Goal: Transaction & Acquisition: Purchase product/service

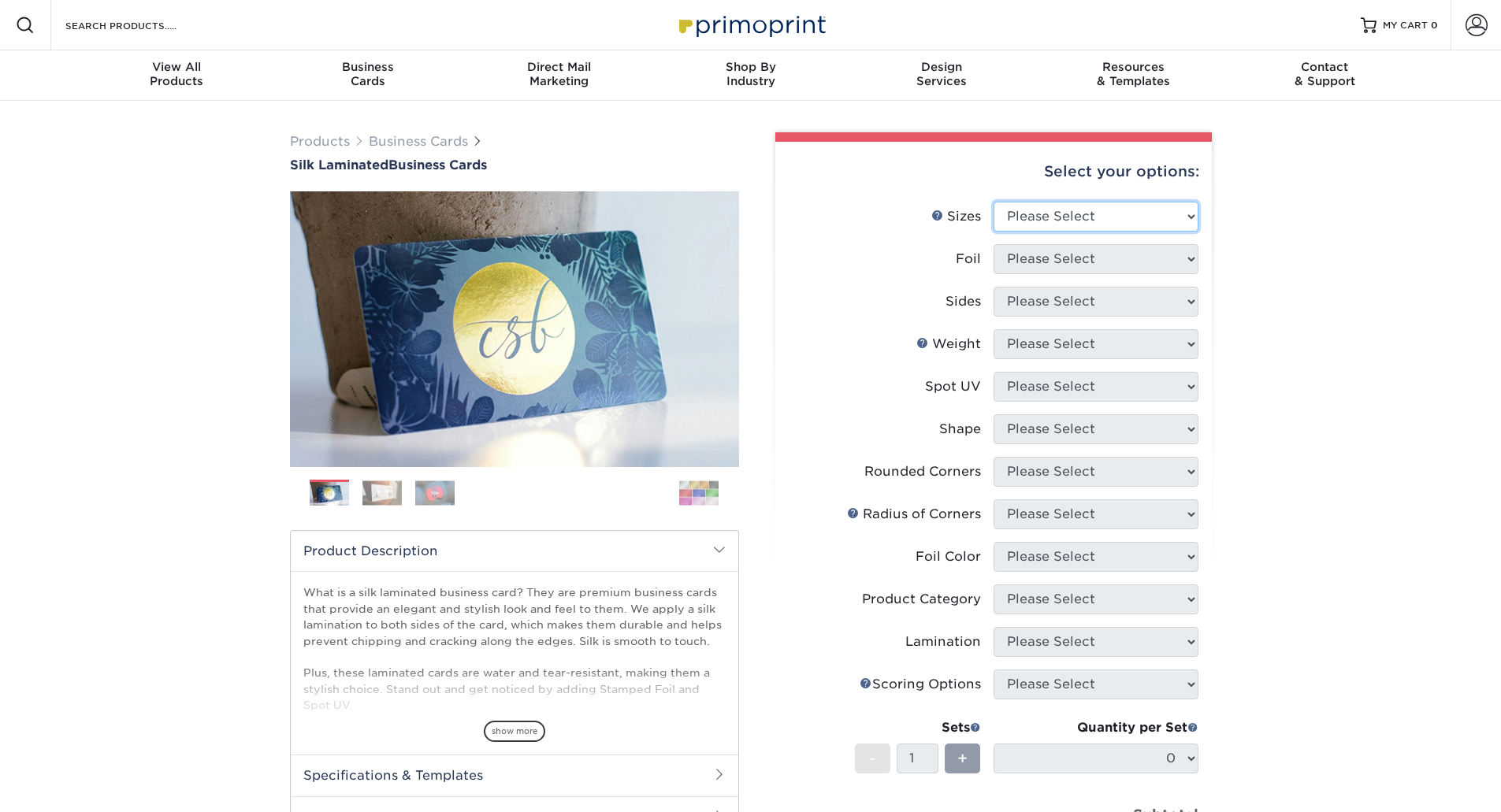
click at [1047, 224] on select "Please Select 1.5" x 3.5" - Mini 1.75" x 3.5" - Mini 2" x 2" - Square 2" x 3" -…" at bounding box center [1096, 216] width 204 height 30
select select "2.00x2.00"
click at [994, 202] on select "Please Select 1.5" x 3.5" - Mini 1.75" x 3.5" - Mini 2" x 2" - Square 2" x 3" -…" at bounding box center [1096, 216] width 204 height 30
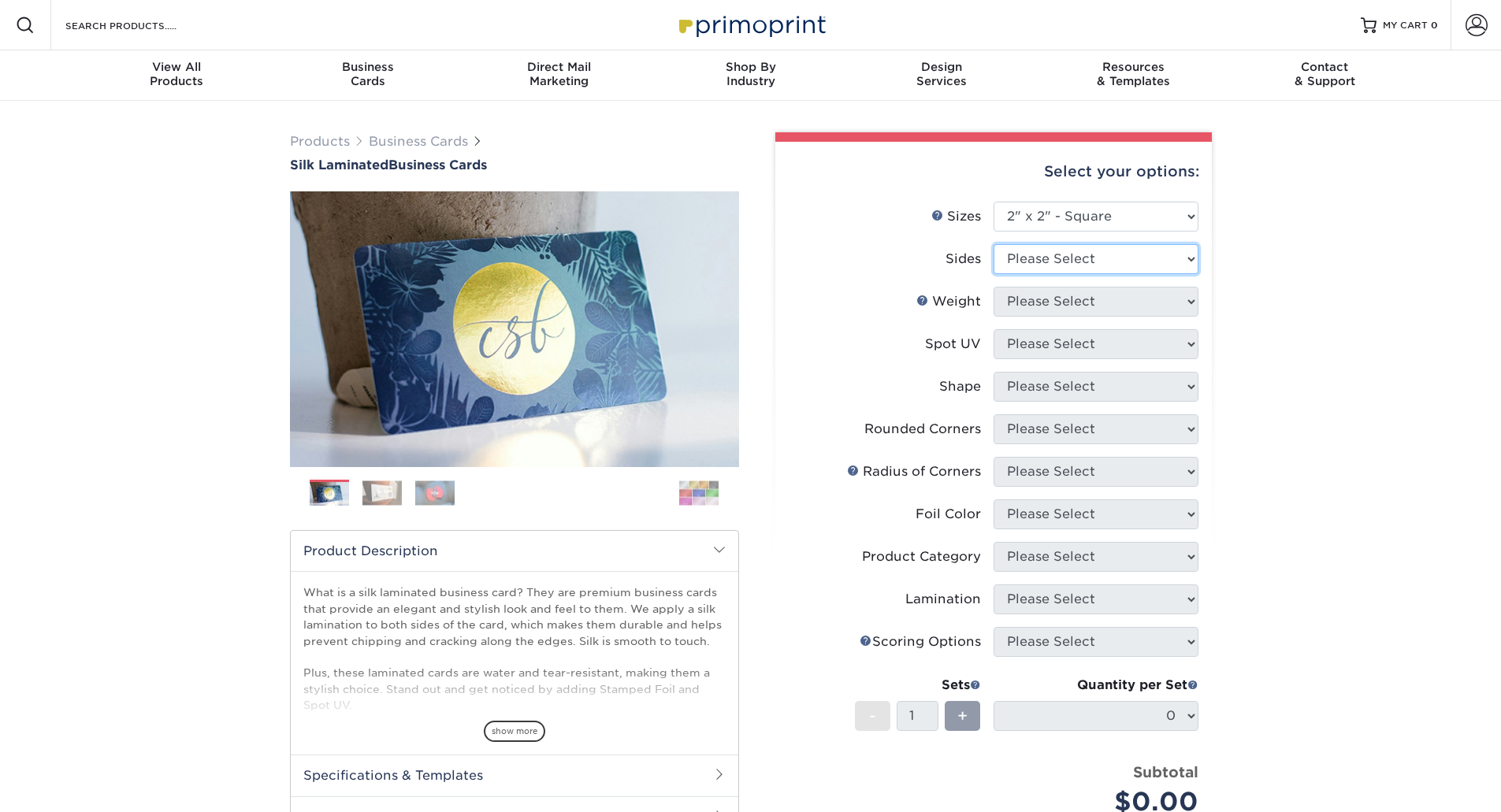
click at [1054, 261] on select "Please Select Print Both Sides Print Front Only" at bounding box center [1096, 259] width 204 height 30
select select "13abbda7-1d64-4f25-8bb2-c179b224825d"
click at [994, 245] on select "Please Select Print Both Sides Print Front Only" at bounding box center [1096, 259] width 204 height 30
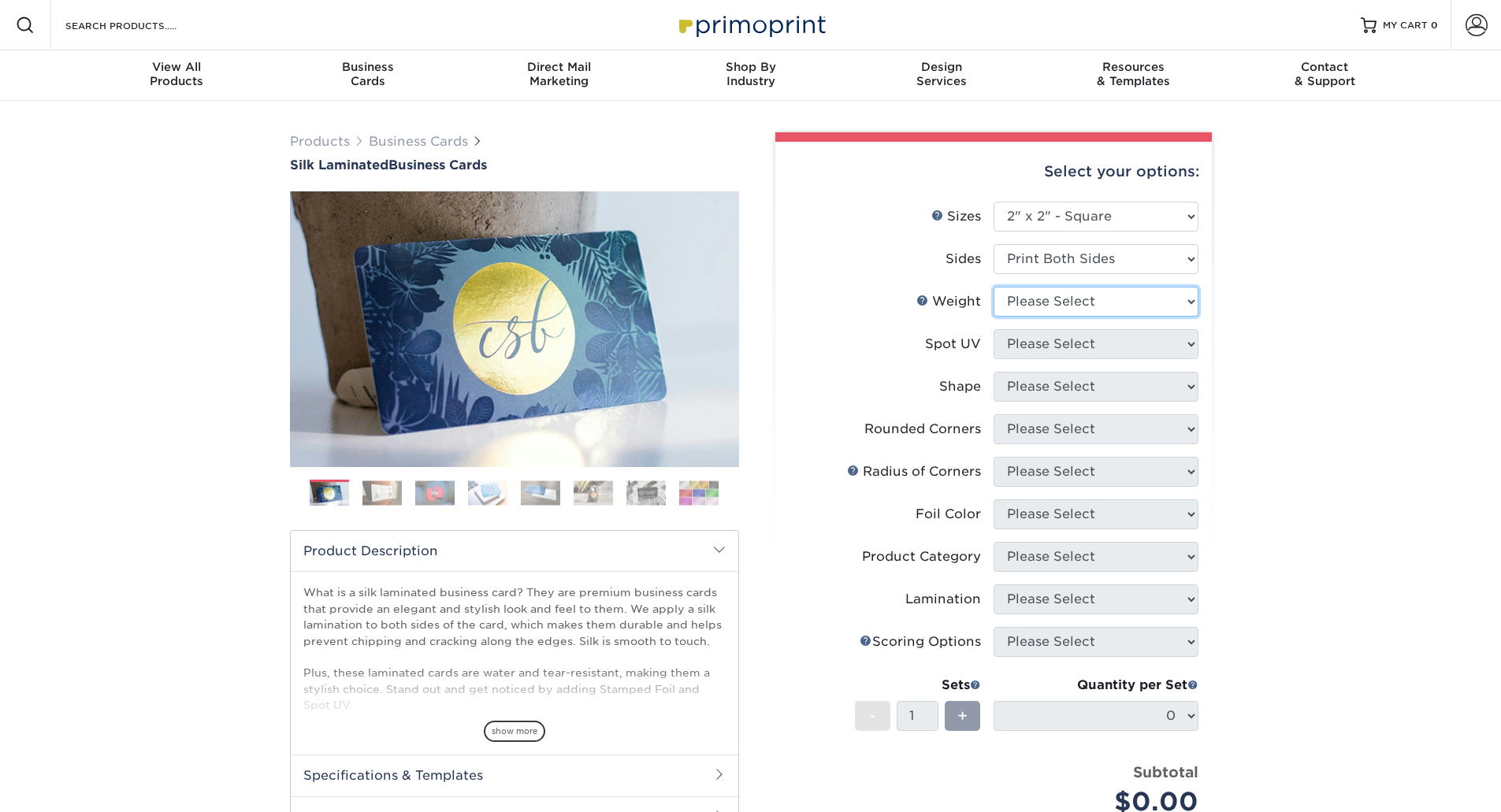
click at [1054, 291] on select "Please Select 16PT" at bounding box center [1096, 301] width 204 height 30
select select "16PT"
click at [994, 286] on select "Please Select 16PT" at bounding box center [1096, 301] width 204 height 30
click at [1056, 345] on select "Please Select No Spot UV Front and Back (Both Sides) Front Only Back Only" at bounding box center [1096, 344] width 204 height 30
select select "0"
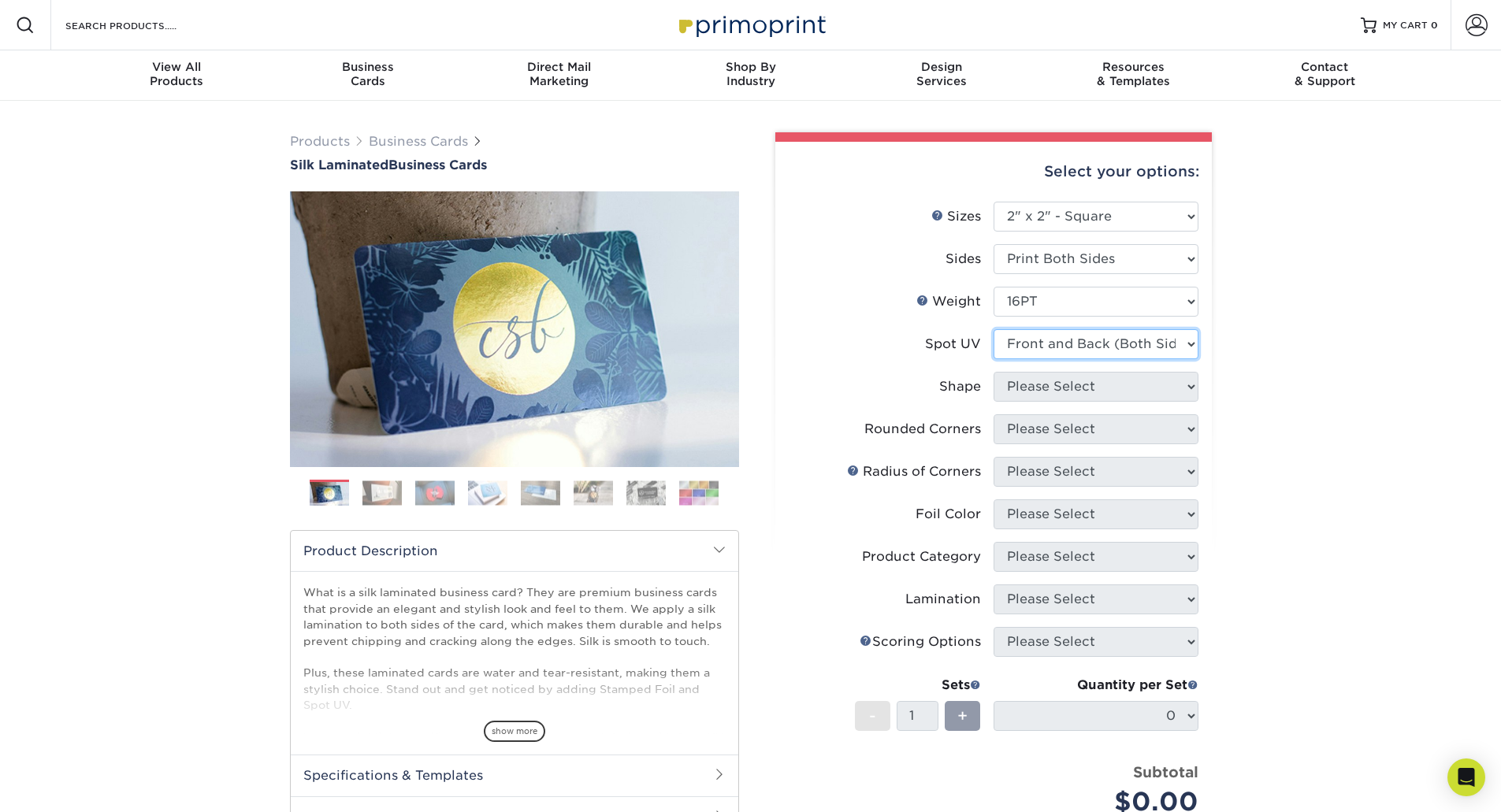
click at [994, 329] on select "Please Select No Spot UV Front and Back (Both Sides) Front Only Back Only" at bounding box center [1096, 344] width 204 height 30
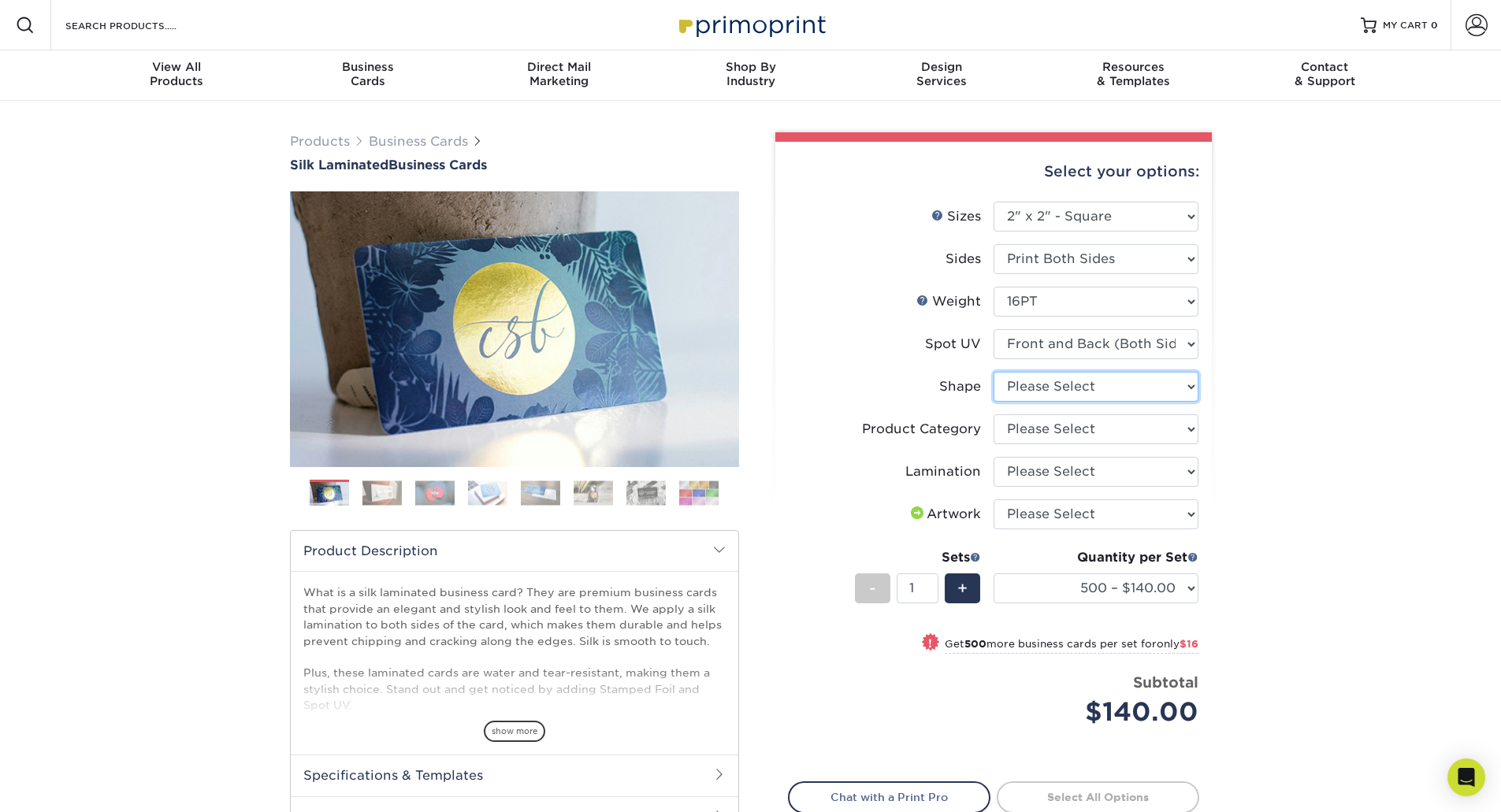
click at [1028, 400] on select "Please Select Standard" at bounding box center [1096, 386] width 204 height 30
select select "standard"
click at [994, 371] on select "Please Select Standard" at bounding box center [1096, 386] width 204 height 30
click at [1045, 425] on select "Please Select Business Cards" at bounding box center [1096, 429] width 204 height 30
select select "3b5148f1-0588-4f88-a218-97bcfdce65c1"
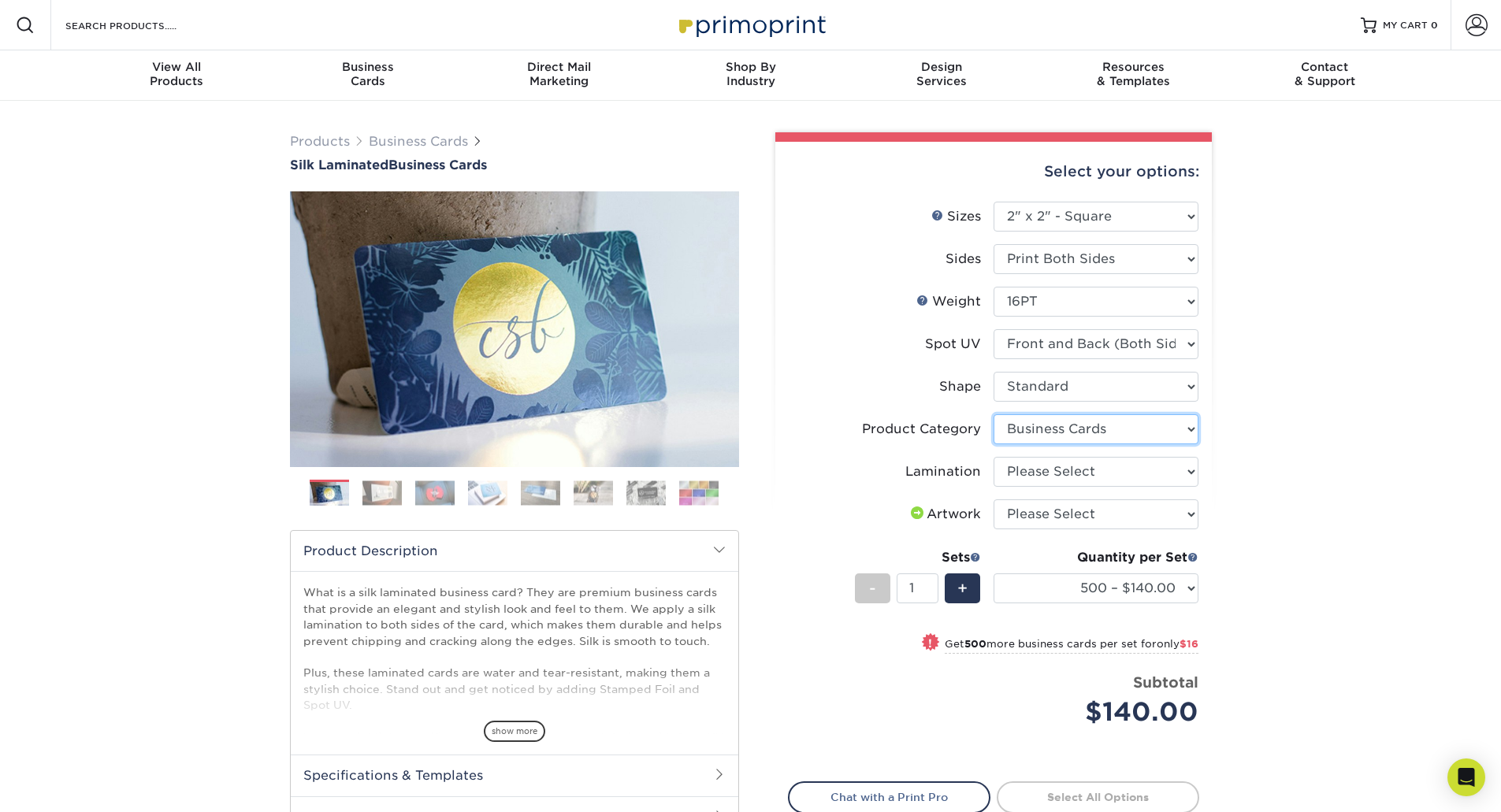
click at [994, 414] on select "Please Select Business Cards" at bounding box center [1096, 429] width 204 height 30
click at [1045, 465] on select "Please Select Silk" at bounding box center [1096, 472] width 204 height 30
select select "ccacb42f-45f7-42d3-bbd3-7c8421cf37f0"
click at [994, 457] on select "Please Select Silk" at bounding box center [1096, 472] width 204 height 30
click at [1043, 511] on select "Please Select I will upload files I need a design - $100" at bounding box center [1096, 514] width 204 height 30
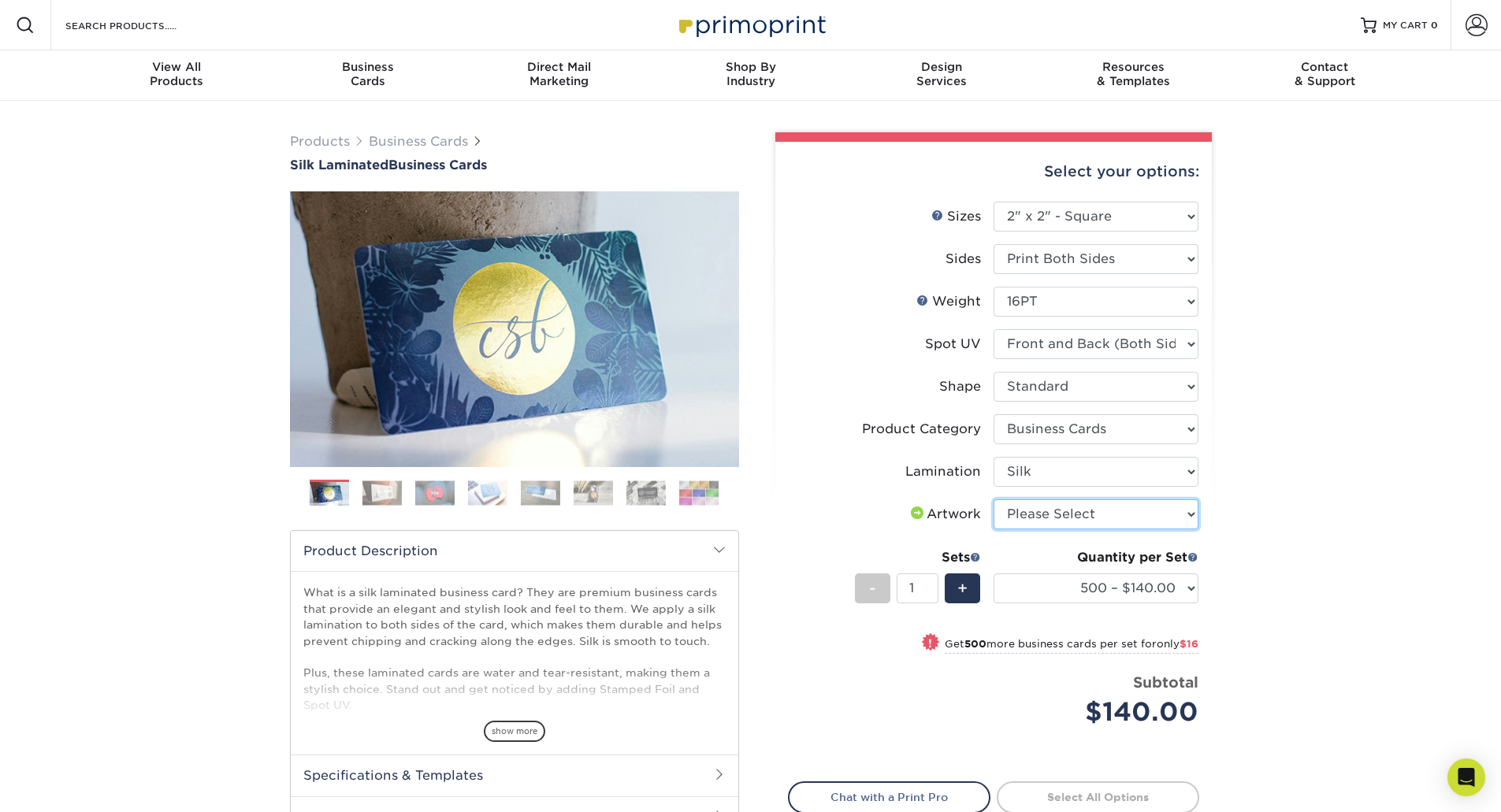
select select "upload"
click at [994, 499] on select "Please Select I will upload files I need a design - $100" at bounding box center [1096, 514] width 204 height 30
click at [901, 420] on div "Product Category" at bounding box center [922, 429] width 119 height 19
click at [970, 591] on div "+" at bounding box center [962, 588] width 36 height 30
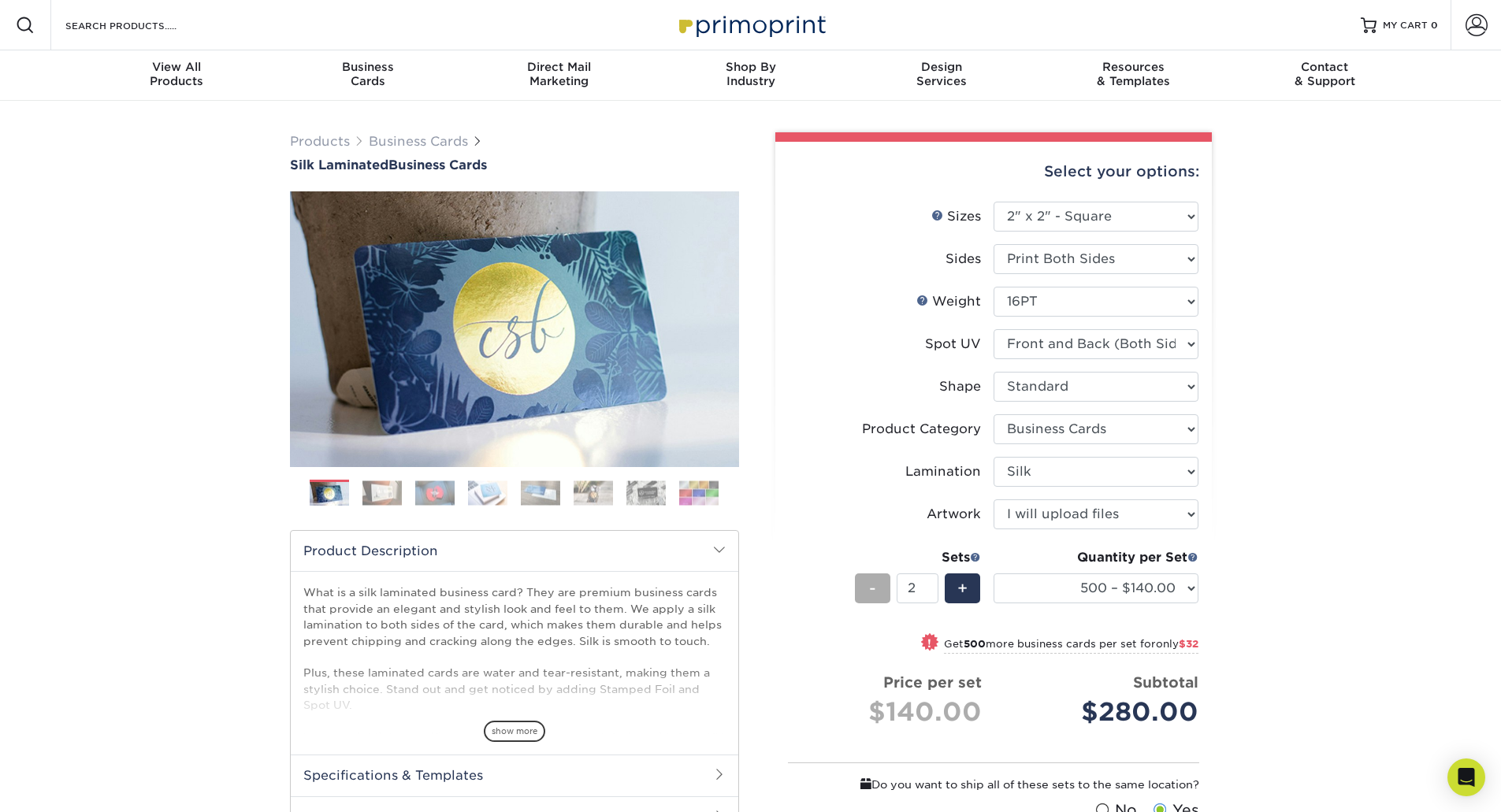
click at [872, 588] on span "-" at bounding box center [872, 588] width 7 height 24
click at [964, 585] on span "+" at bounding box center [962, 588] width 10 height 24
click at [869, 588] on span "-" at bounding box center [872, 588] width 7 height 24
type input "1"
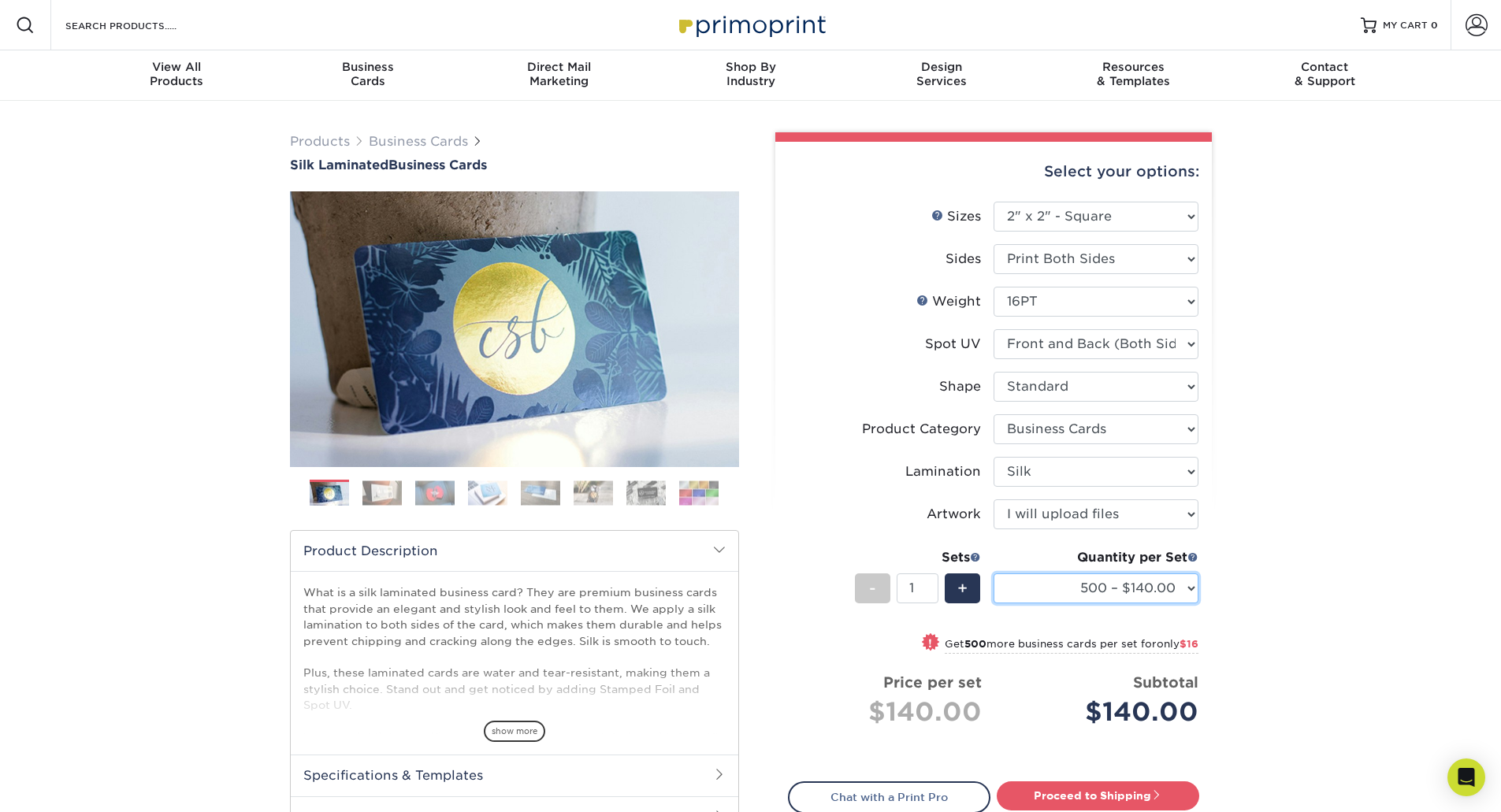
click at [1090, 587] on select "500 – $140.00 1000 – $156.00 2500 – $383.00 5000 – $642.00 10000 – $1156.00" at bounding box center [1096, 588] width 204 height 30
